Goal: Register for event/course

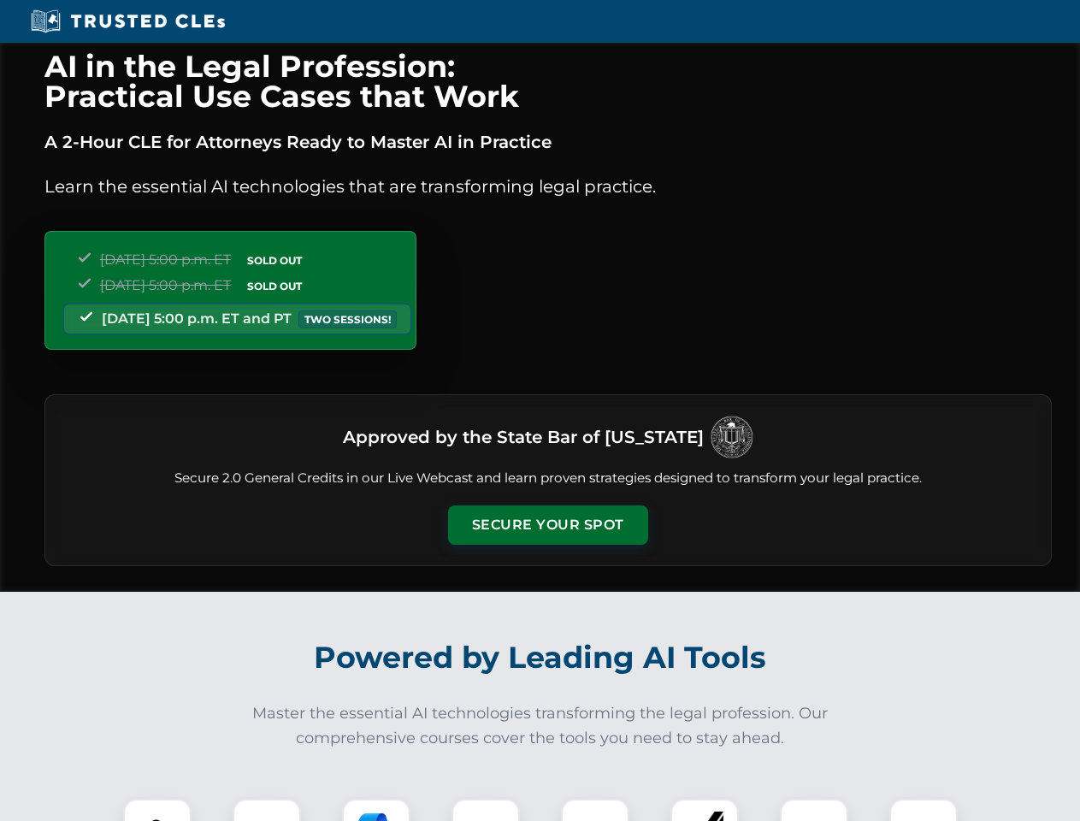
click at [547, 525] on button "Secure Your Spot" at bounding box center [548, 524] width 200 height 39
click at [157, 810] on img at bounding box center [158, 833] width 50 height 50
